Goal: Task Accomplishment & Management: Complete application form

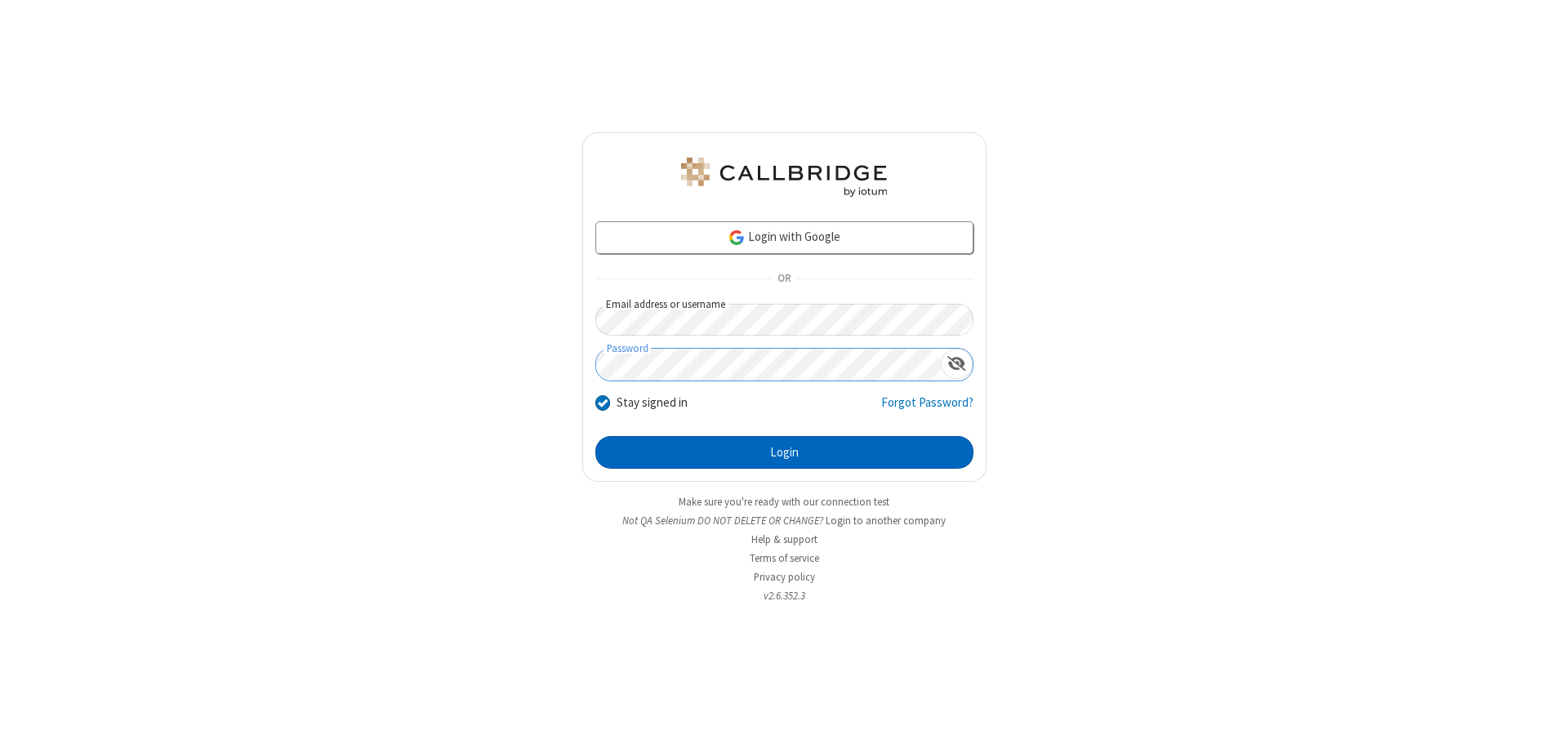
click at [784, 453] on button "Login" at bounding box center [784, 452] width 378 height 32
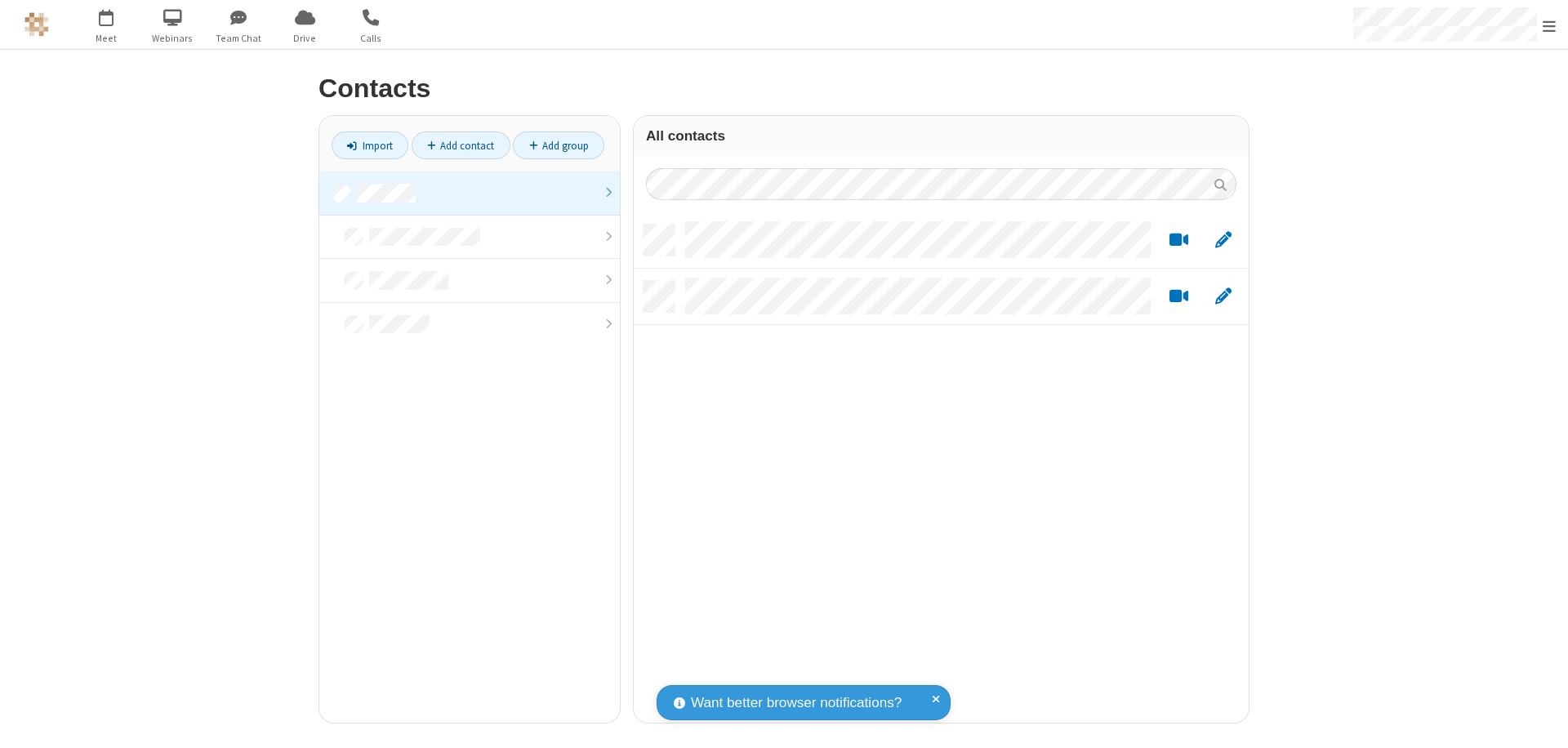
scroll to position [498, 603]
click at [469, 192] on link at bounding box center [469, 193] width 300 height 44
click at [460, 145] on link "Add contact" at bounding box center [460, 145] width 99 height 27
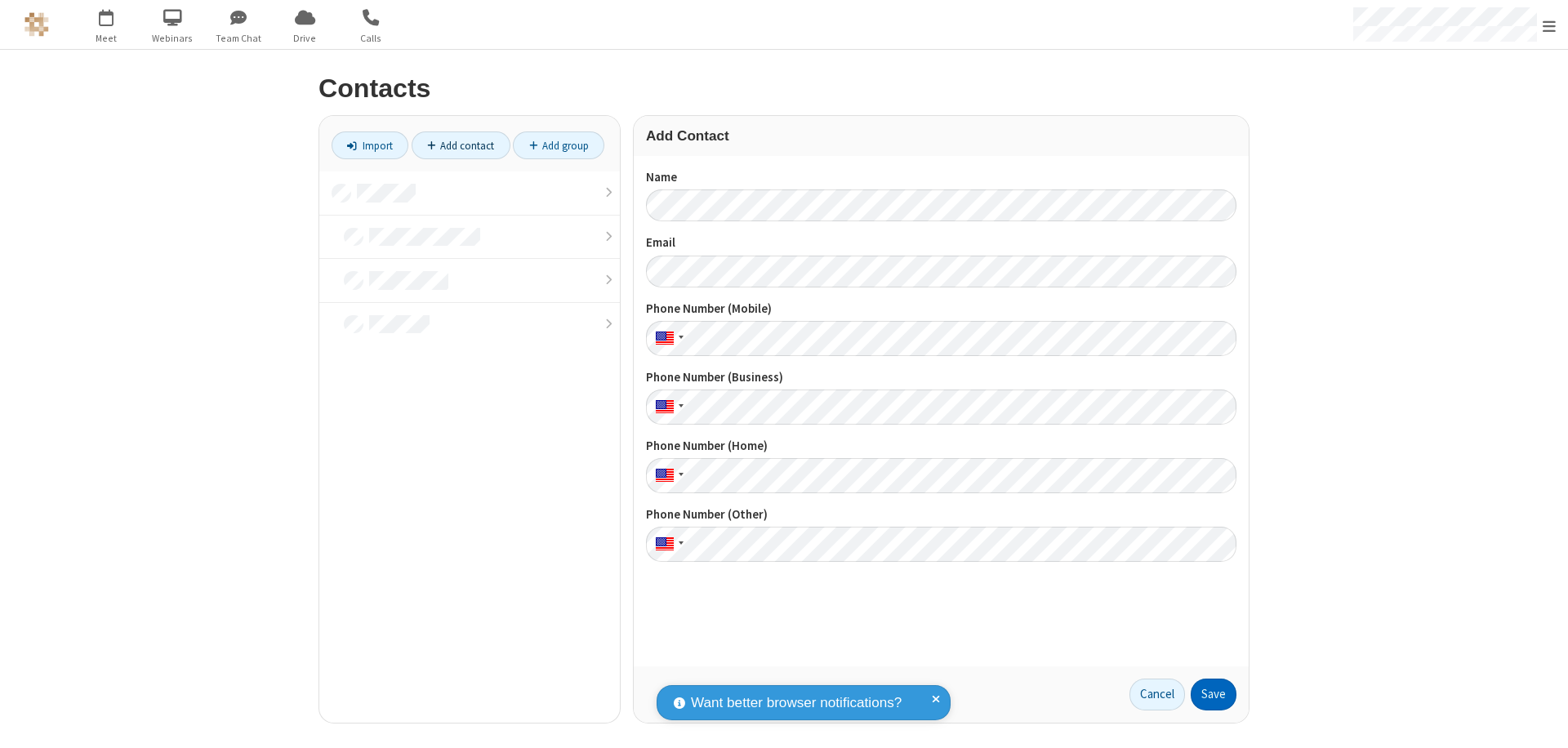
click at [1214, 694] on button "Save" at bounding box center [1213, 694] width 46 height 32
